Goal: Register for event/course

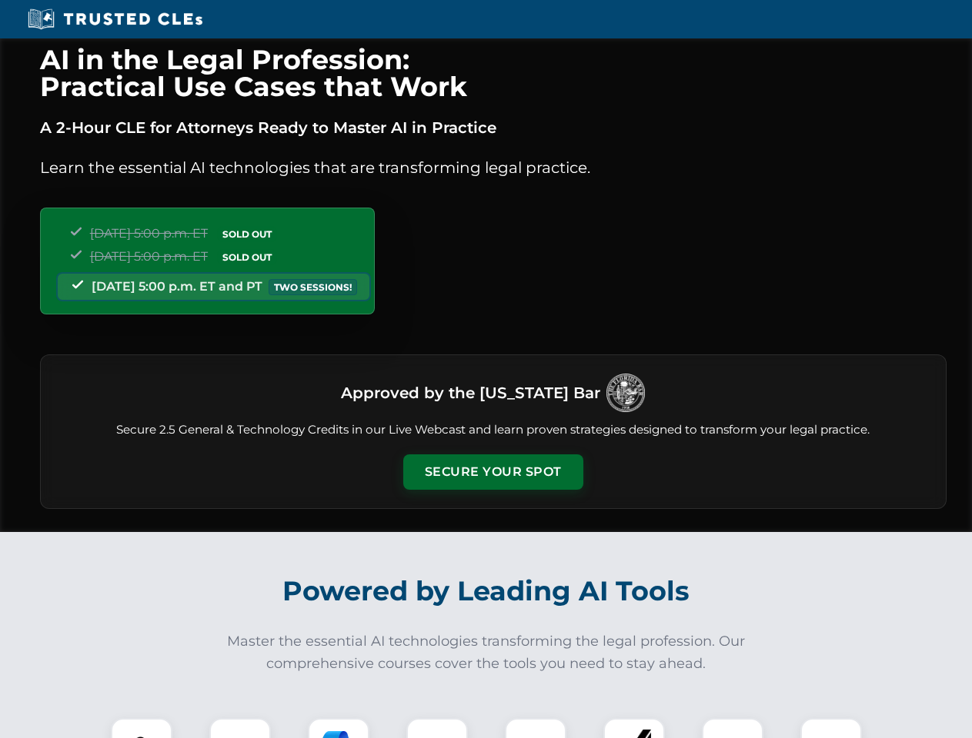
click at [492, 472] on button "Secure Your Spot" at bounding box center [493, 472] width 180 height 35
click at [142, 728] on img at bounding box center [141, 749] width 45 height 45
click at [240, 728] on div at bounding box center [240, 749] width 62 height 62
click at [338, 728] on div at bounding box center [339, 749] width 62 height 62
